Goal: Transaction & Acquisition: Purchase product/service

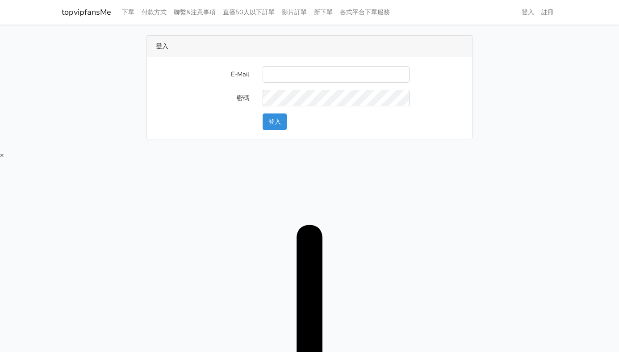
click at [314, 83] on input "E-Mail" at bounding box center [336, 74] width 147 height 17
type input "twtop123@uahoo.com.tw"
click at [282, 121] on button "登入" at bounding box center [275, 122] width 24 height 17
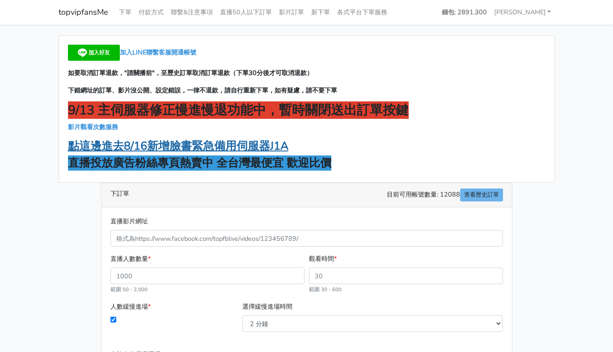
click at [249, 147] on strong "點這邊進去8/16新增臉書緊急備用伺服器J1A" at bounding box center [178, 146] width 220 height 15
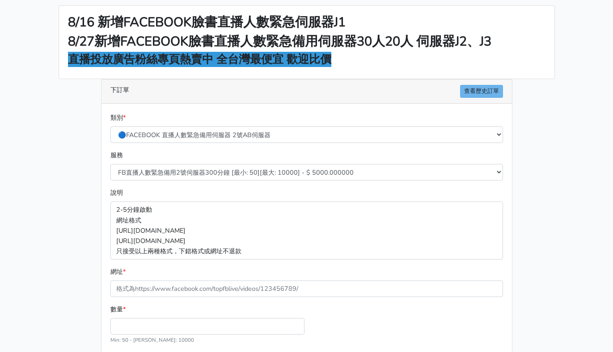
scroll to position [45, 0]
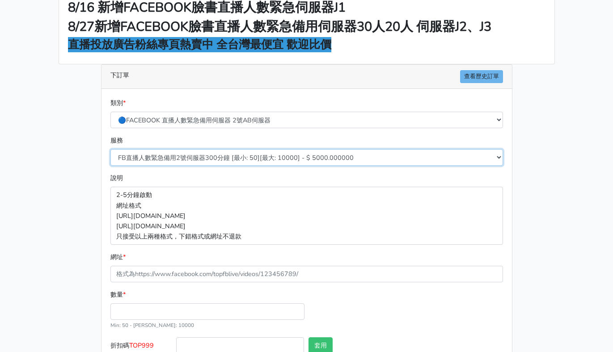
click at [264, 153] on select "FB直播人數緊急備用2號伺服器300分鐘 [最小: 50][最大: 10000] - $ 5000.000000 FB直播人數緊急備用2號伺服器60分鐘 [最…" at bounding box center [306, 157] width 392 height 17
select select "575"
click at [110, 149] on select "FB直播人數緊急備用2號伺服器300分鐘 [最小: 50][最大: 10000] - $ 5000.000000 FB直播人數緊急備用2號伺服器60分鐘 [最…" at bounding box center [306, 157] width 392 height 17
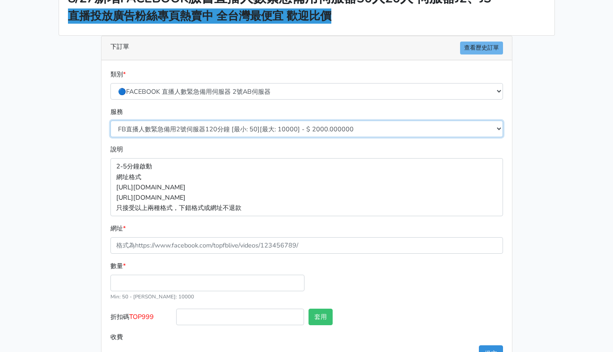
scroll to position [89, 0]
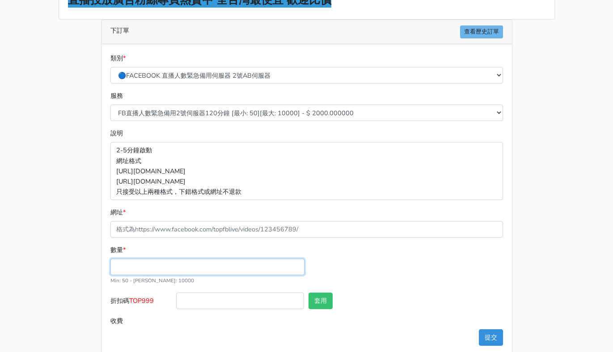
click at [167, 267] on input "數量 *" at bounding box center [207, 267] width 194 height 17
type input "50"
type input "100.000"
click at [351, 263] on div "數量 * 50 Min: 50 - [PERSON_NAME]: 10000" at bounding box center [306, 269] width 397 height 48
